Goal: Transaction & Acquisition: Purchase product/service

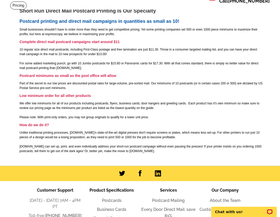
scroll to position [34, 0]
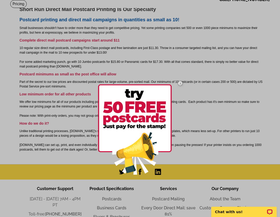
click at [180, 85] on img at bounding box center [180, 83] width 15 height 15
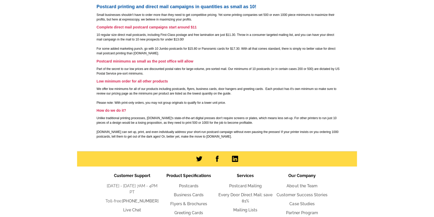
scroll to position [0, 0]
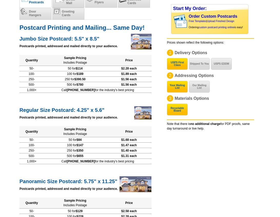
scroll to position [52, 0]
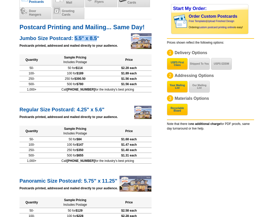
drag, startPoint x: 74, startPoint y: 39, endPoint x: 97, endPoint y: 39, distance: 22.8
click at [97, 39] on h2 "Jumbo Size Postcard: 5.5" x 8.5"" at bounding box center [85, 37] width 132 height 7
copy h2 "5.5" x 8.5"
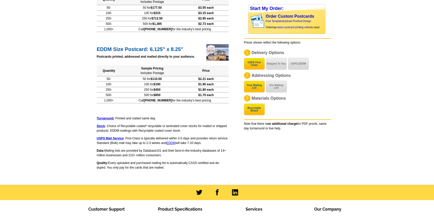
scroll to position [324, 0]
